Goal: Navigation & Orientation: Find specific page/section

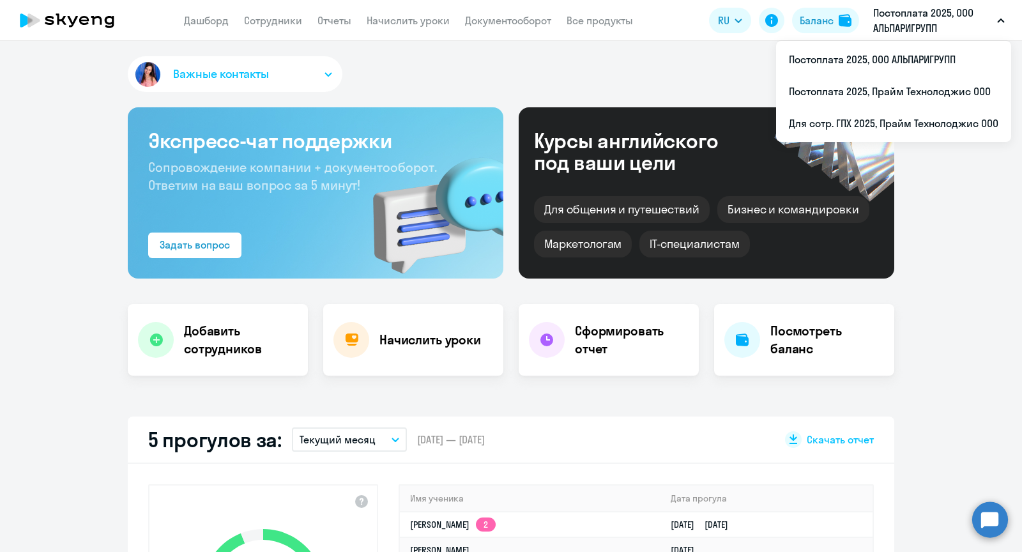
select select "30"
click at [970, 25] on p "Постоплата 2025, ООО АЛЬПАРИГРУПП" at bounding box center [932, 20] width 119 height 31
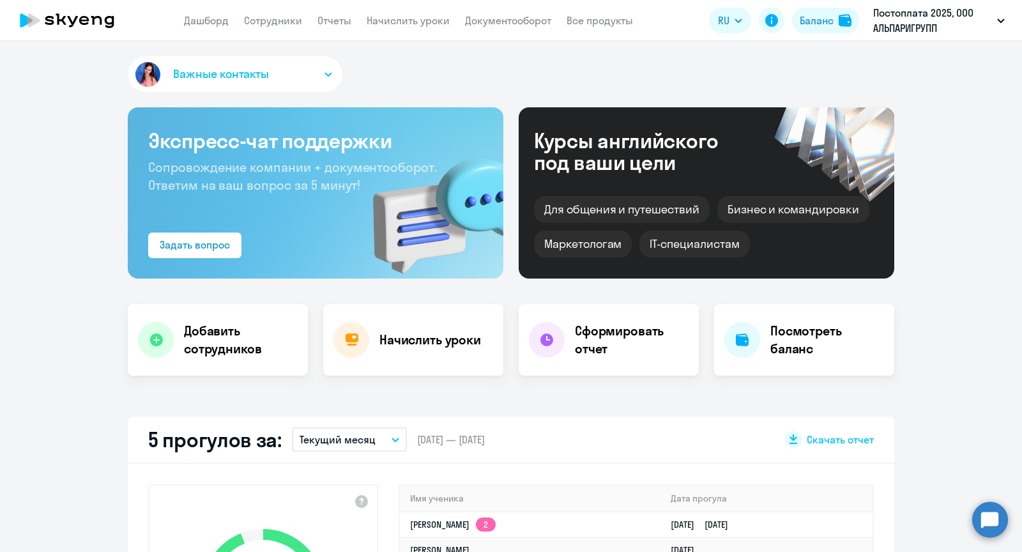
click at [970, 25] on p "Постоплата 2025, ООО АЛЬПАРИГРУПП" at bounding box center [932, 20] width 119 height 31
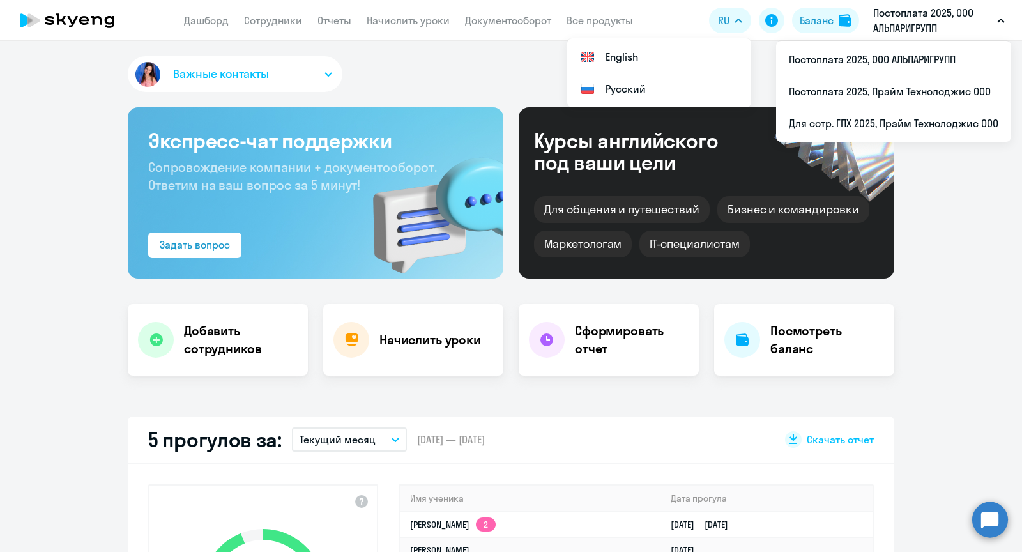
click at [89, 26] on icon at bounding box center [67, 20] width 112 height 32
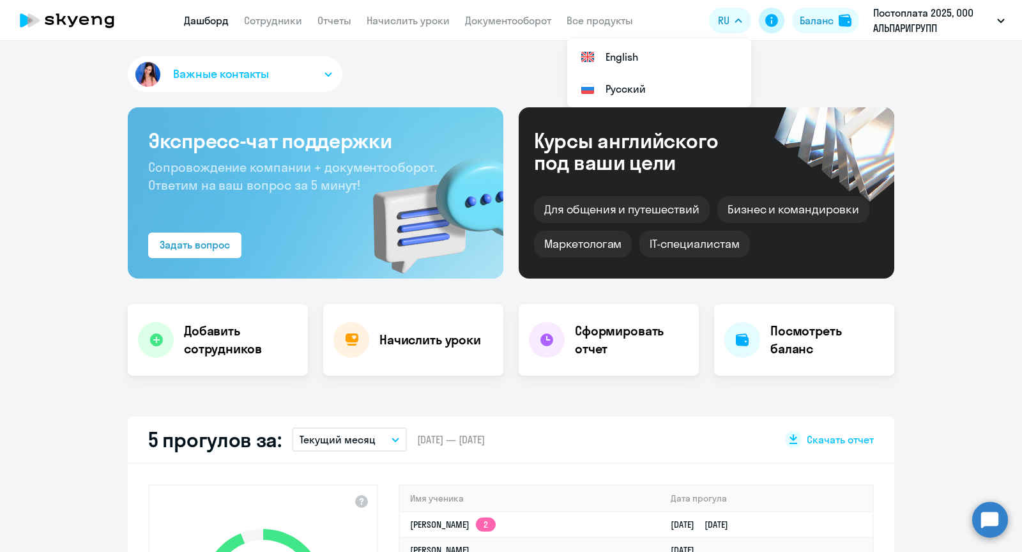
click at [776, 20] on icon at bounding box center [771, 20] width 13 height 13
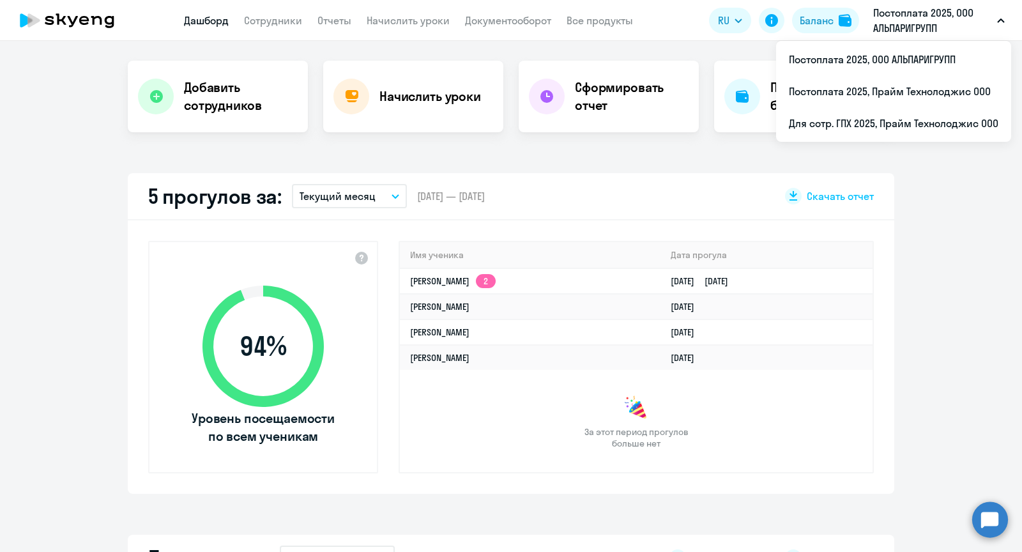
scroll to position [359, 0]
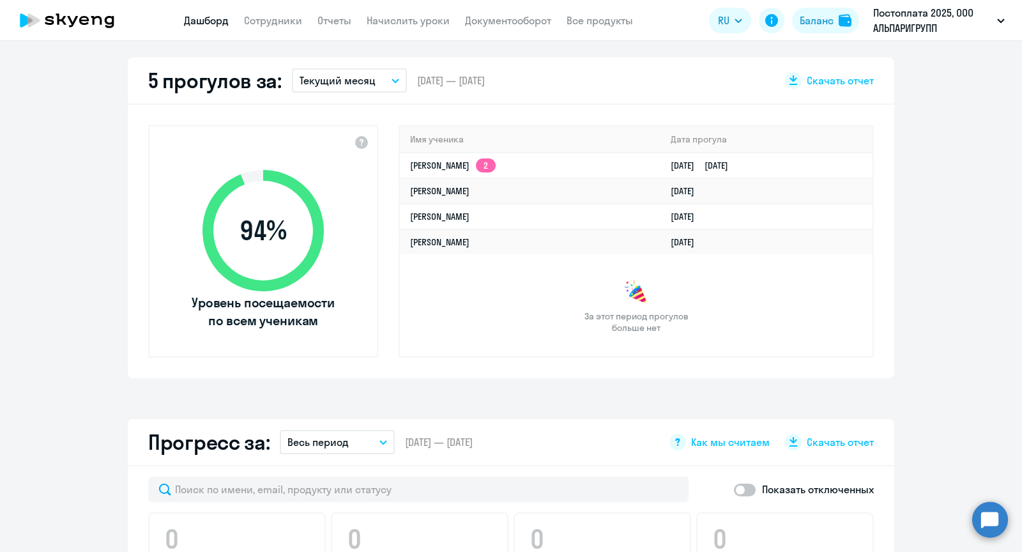
click at [44, 22] on icon at bounding box center [67, 20] width 112 height 32
